Goal: Find specific page/section: Find specific page/section

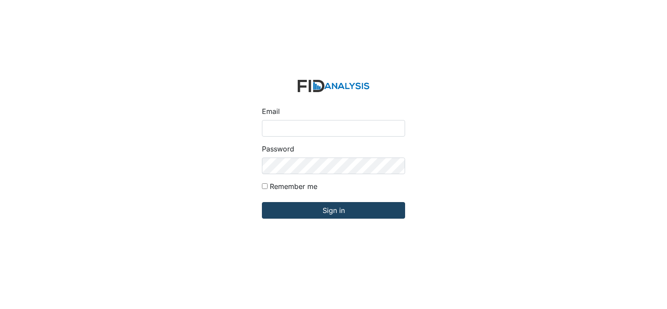
type input "[PERSON_NAME][EMAIL_ADDRESS][DOMAIN_NAME]"
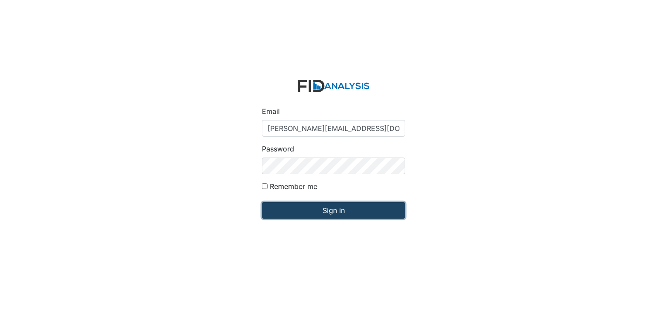
click at [319, 215] on input "Sign in" at bounding box center [333, 210] width 143 height 17
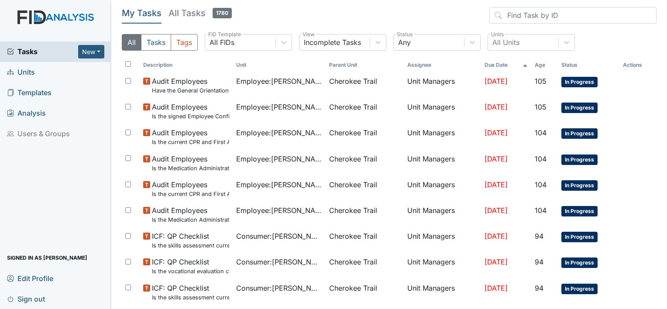
click at [35, 76] on link "Units" at bounding box center [55, 72] width 111 height 21
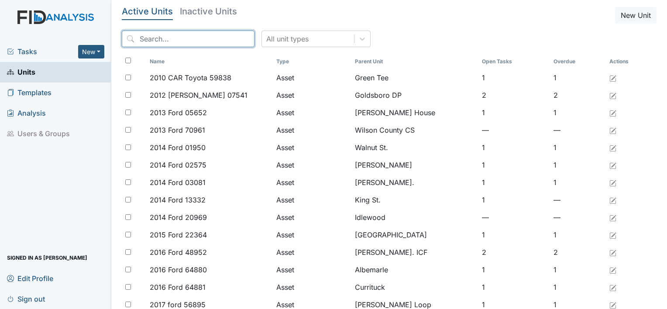
click at [172, 40] on input "search" at bounding box center [188, 39] width 133 height 17
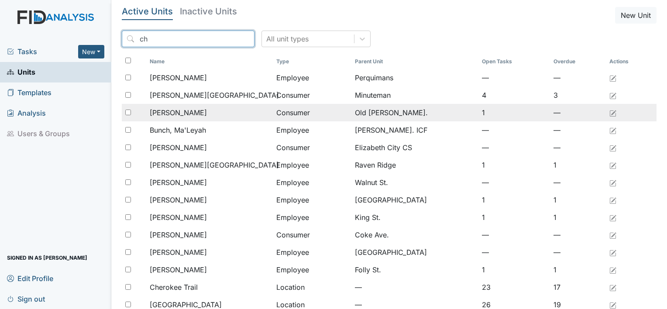
type input "ch"
click at [381, 113] on td "Old Roper Rd." at bounding box center [414, 112] width 127 height 17
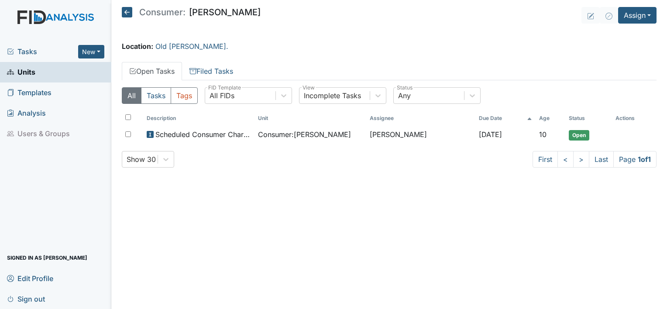
drag, startPoint x: 121, startPoint y: 160, endPoint x: 114, endPoint y: 161, distance: 6.7
click at [120, 160] on main "Consumer: Diana Bunch Assign Assign Form Assign Inspection Assign Document Assi…" at bounding box center [389, 154] width 556 height 309
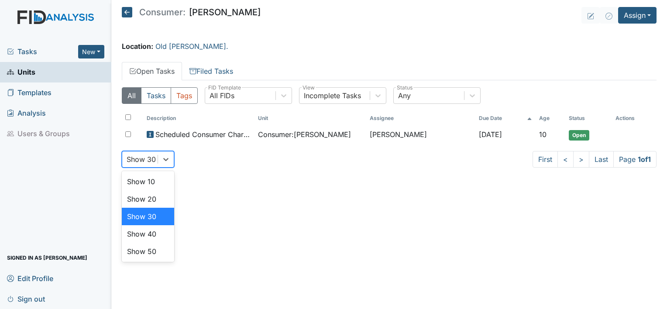
click at [95, 137] on div "Tasks New Form Inspection Document Bundle Units Templates Analysis Users & Grou…" at bounding box center [333, 154] width 667 height 309
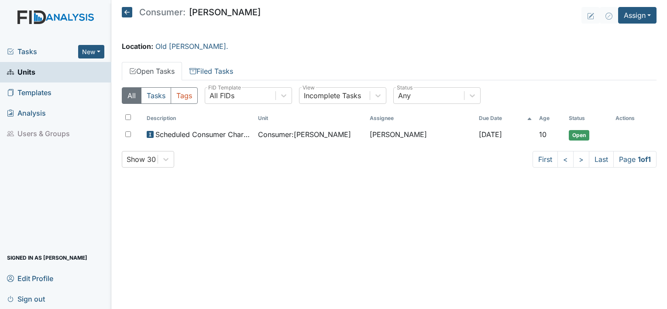
click at [40, 131] on li "Users & Groups" at bounding box center [55, 134] width 111 height 21
drag, startPoint x: 34, startPoint y: 70, endPoint x: 34, endPoint y: 75, distance: 4.8
click at [34, 71] on span "Units" at bounding box center [21, 72] width 28 height 14
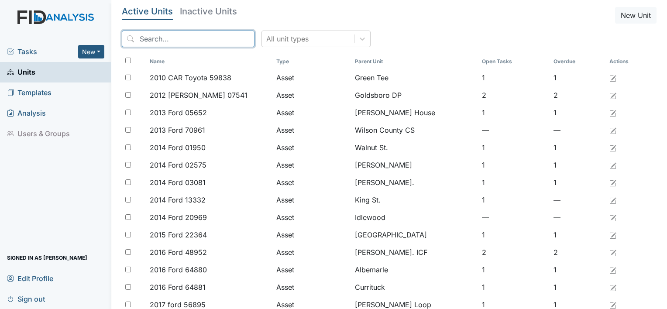
drag, startPoint x: 148, startPoint y: 38, endPoint x: 144, endPoint y: 59, distance: 21.6
click at [148, 38] on input "search" at bounding box center [188, 39] width 133 height 17
click at [144, 59] on th at bounding box center [134, 61] width 24 height 15
click at [157, 39] on input "search" at bounding box center [188, 39] width 133 height 17
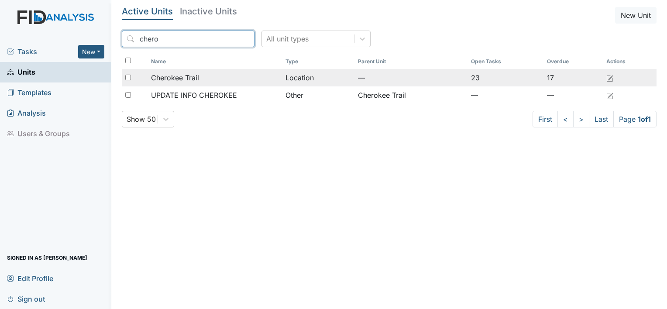
type input "chero"
click at [191, 72] on span "Cherokee Trail" at bounding box center [175, 77] width 48 height 10
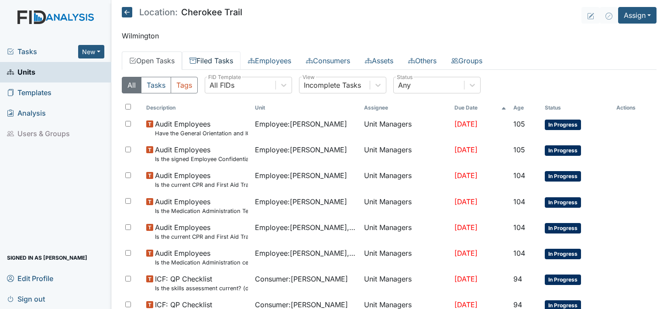
click at [226, 61] on link "Filed Tasks" at bounding box center [211, 60] width 58 height 18
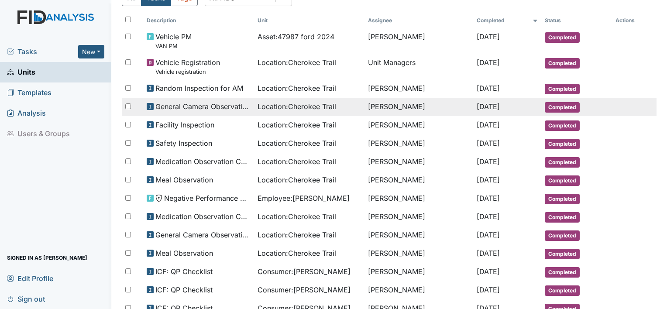
scroll to position [131, 0]
